Goal: Find specific page/section: Find specific page/section

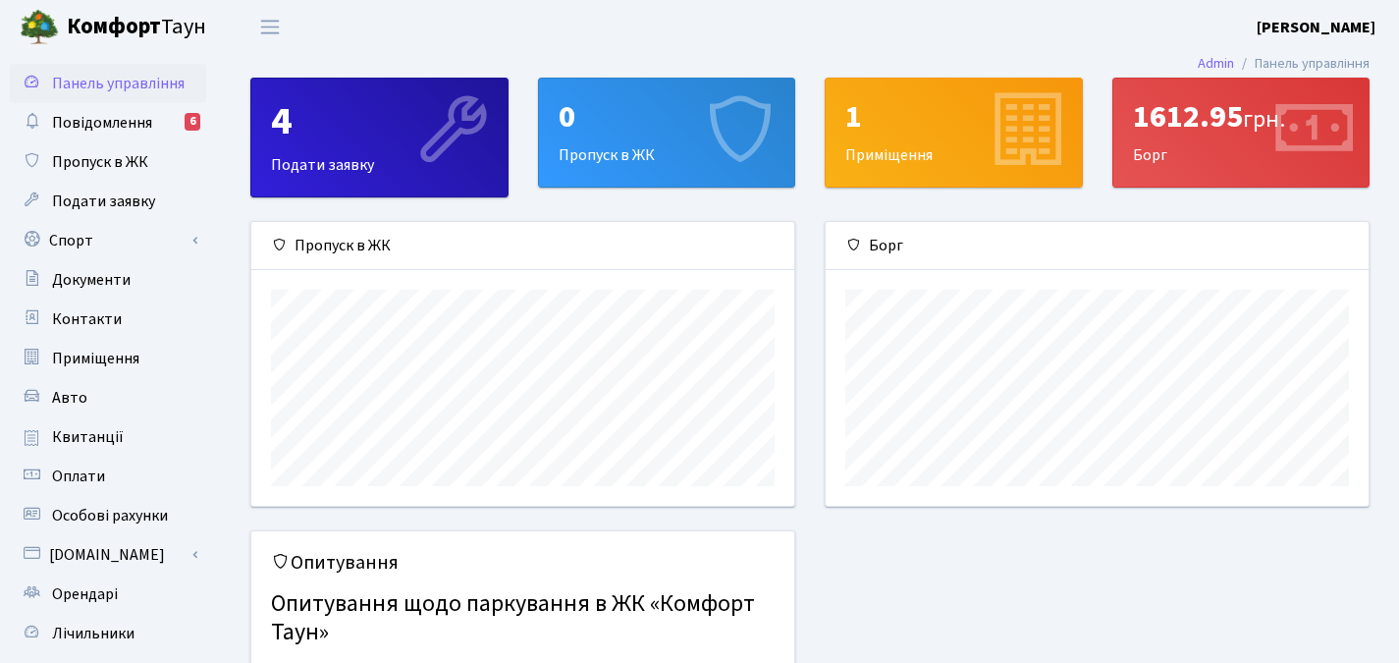
scroll to position [284, 543]
click at [76, 473] on span "Оплати" at bounding box center [78, 476] width 53 height 22
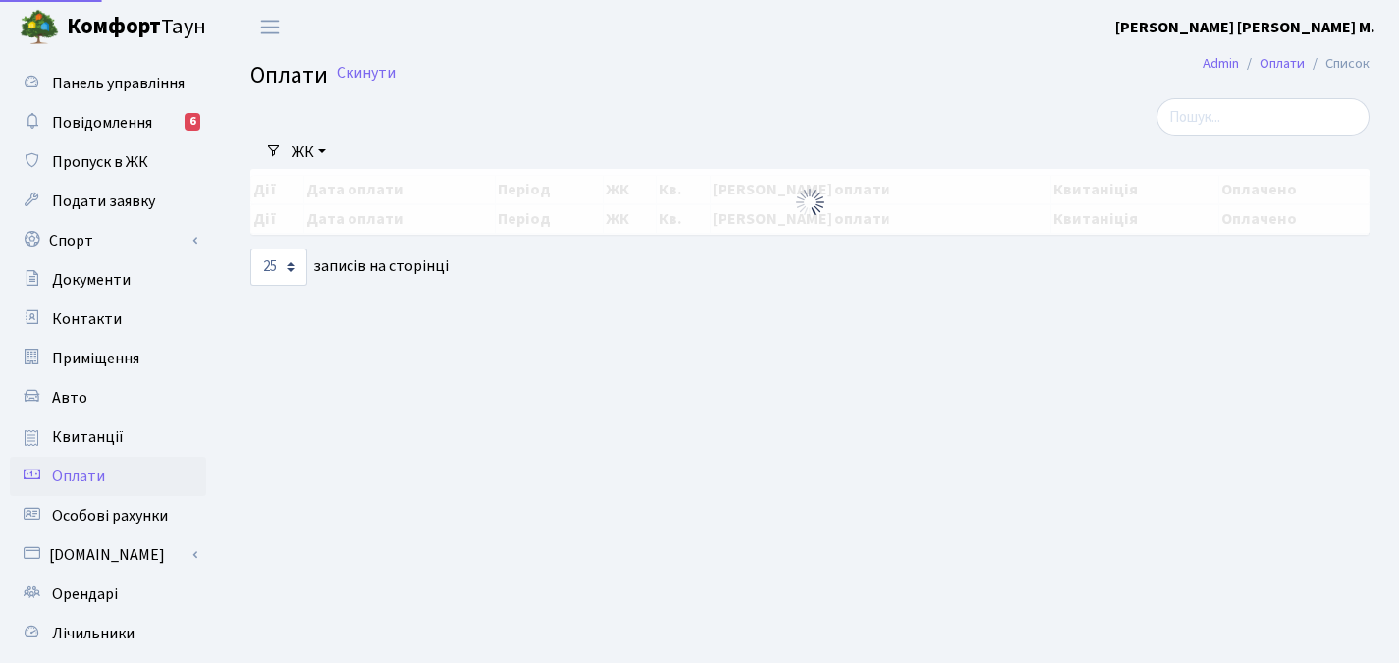
select select "25"
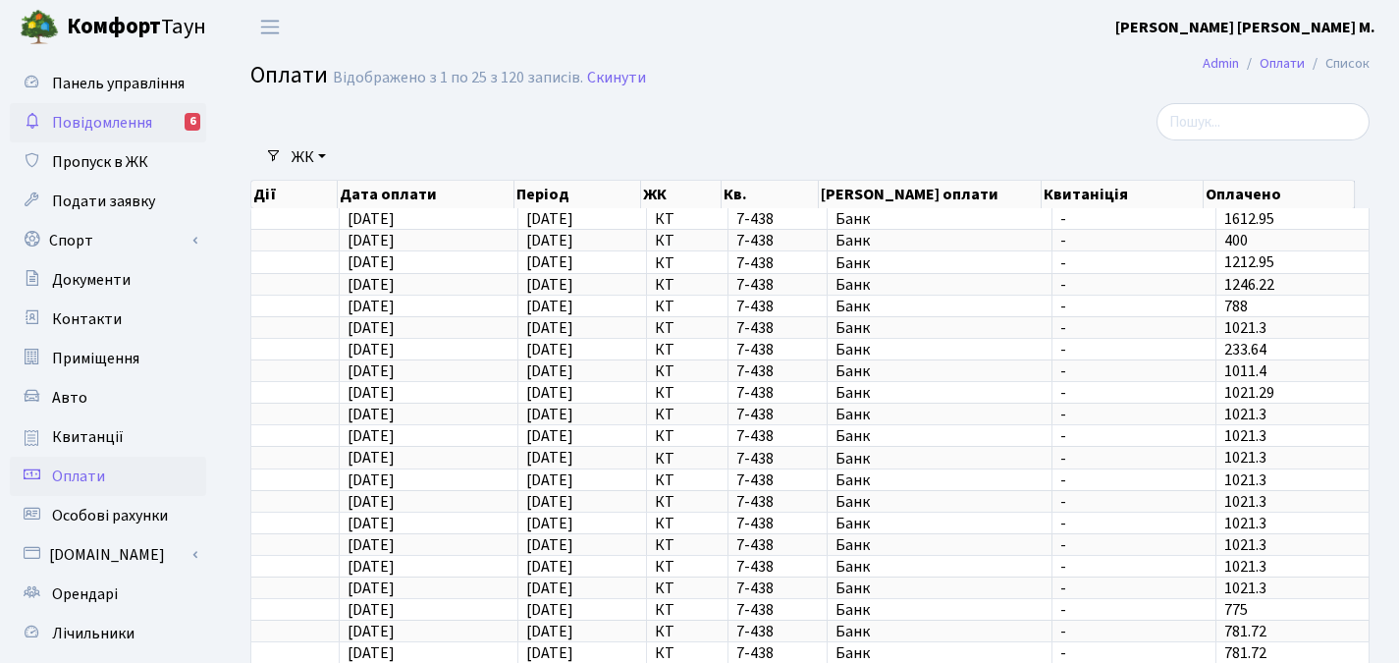
click at [100, 118] on span "Повідомлення" at bounding box center [102, 123] width 100 height 22
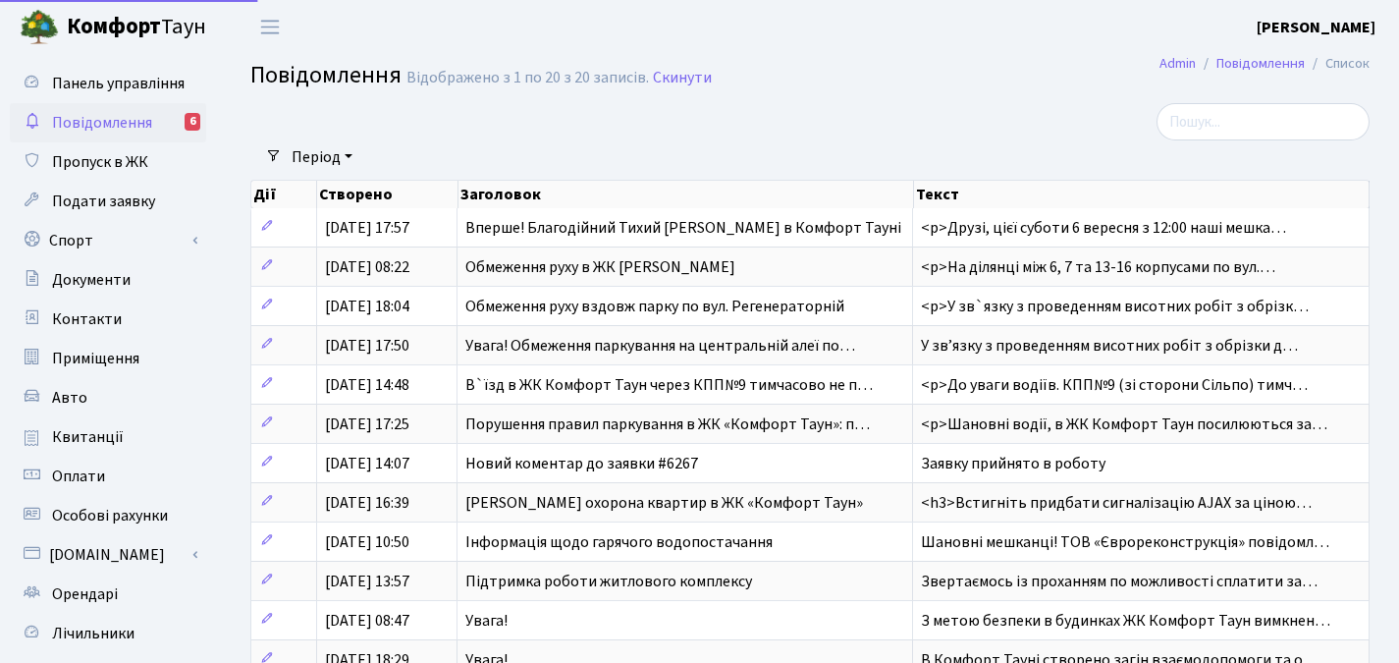
select select "25"
